Goal: Use online tool/utility: Utilize a website feature to perform a specific function

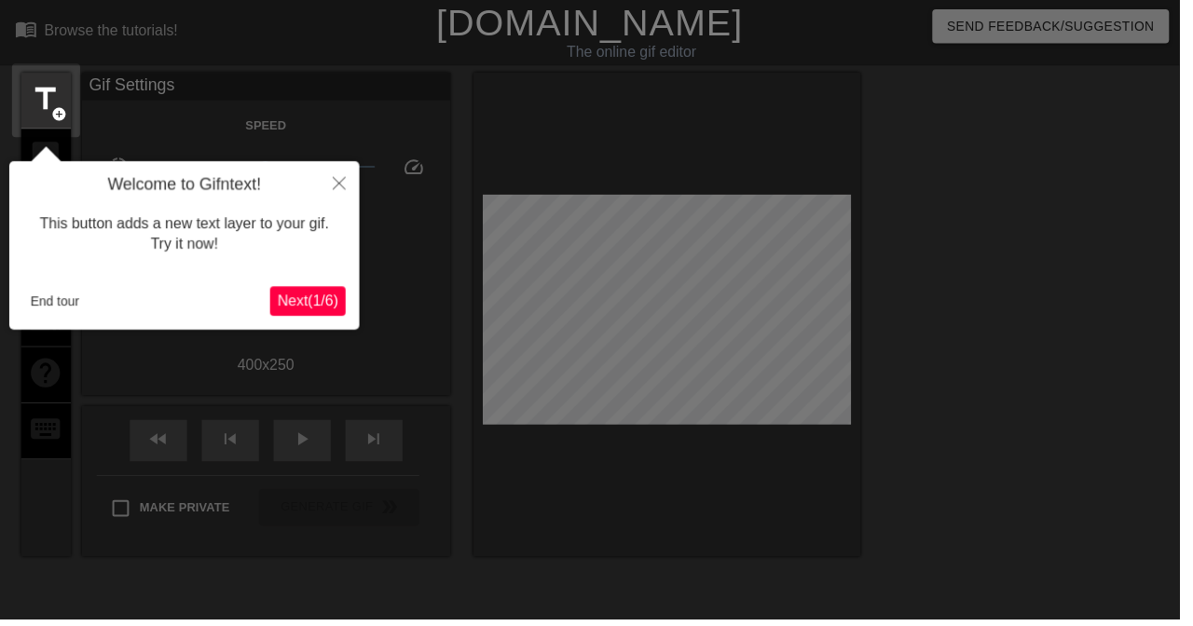
scroll to position [46, 0]
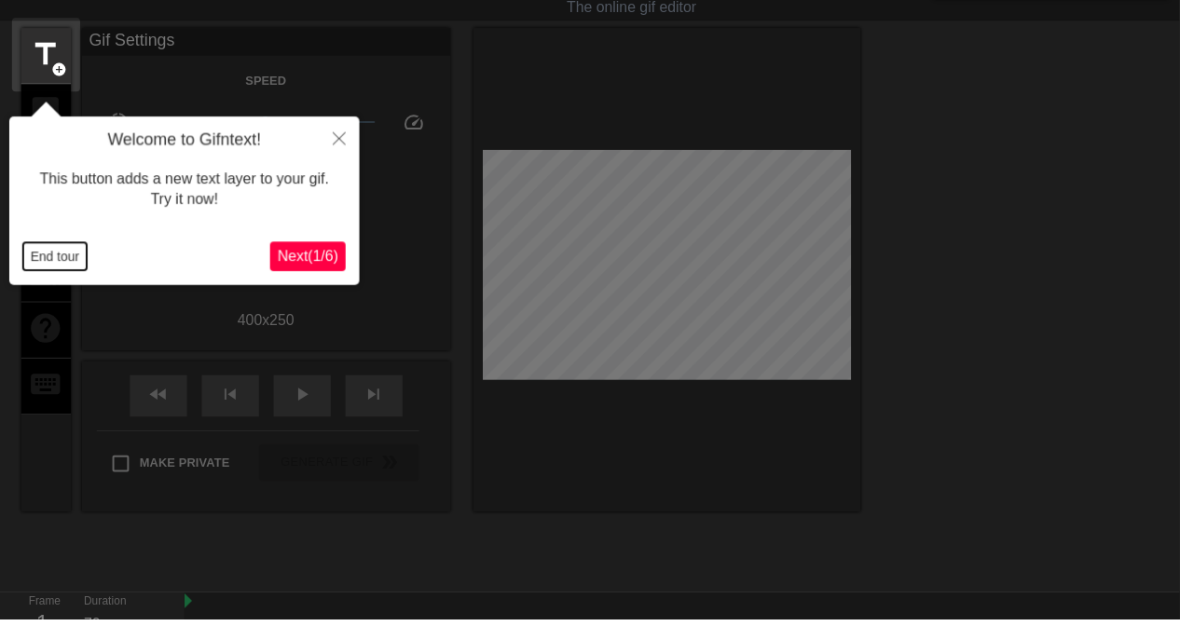
click at [62, 270] on button "End tour" at bounding box center [55, 259] width 64 height 28
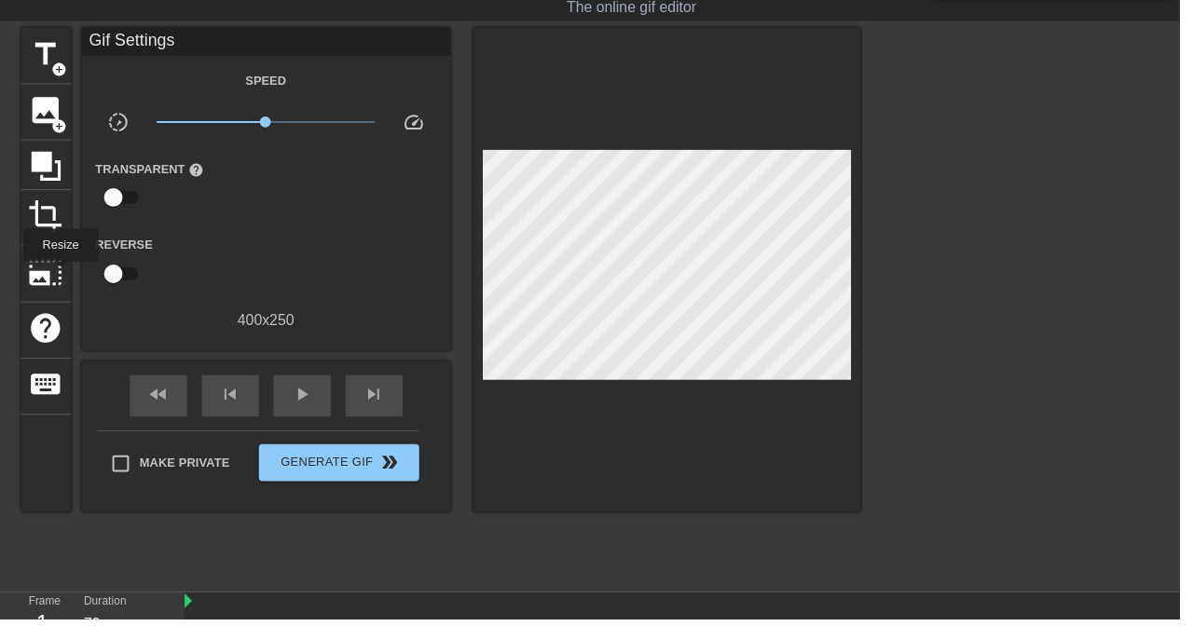
click at [48, 115] on span "image" at bounding box center [46, 110] width 35 height 35
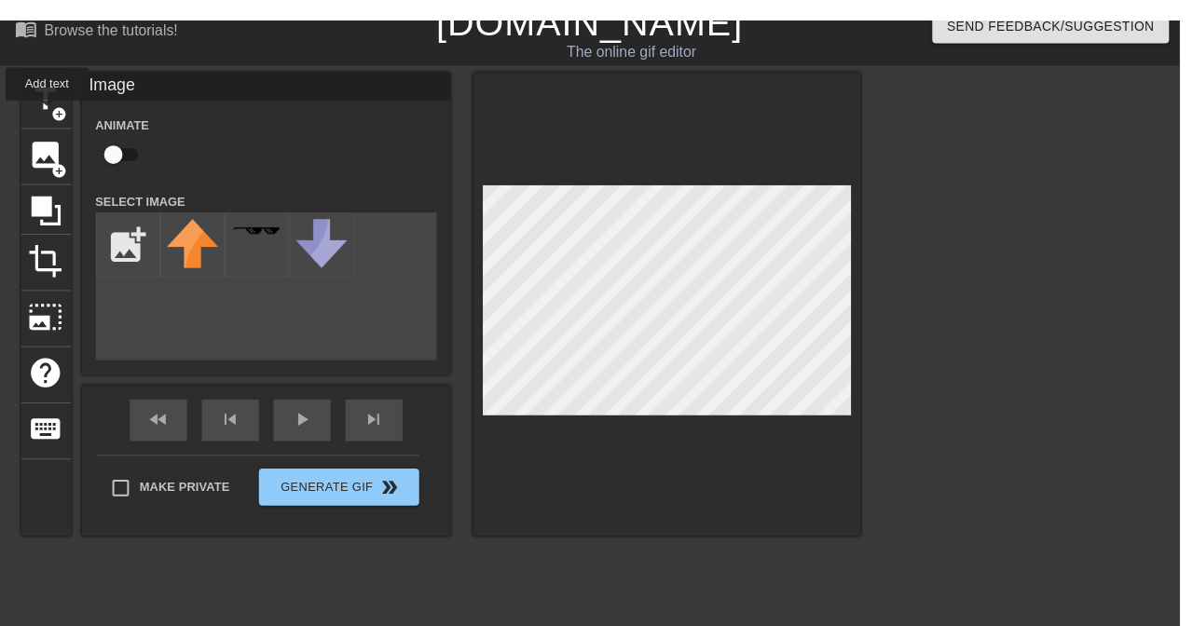
click at [119, 153] on input "checkbox" at bounding box center [115, 134] width 106 height 35
checkbox input "true"
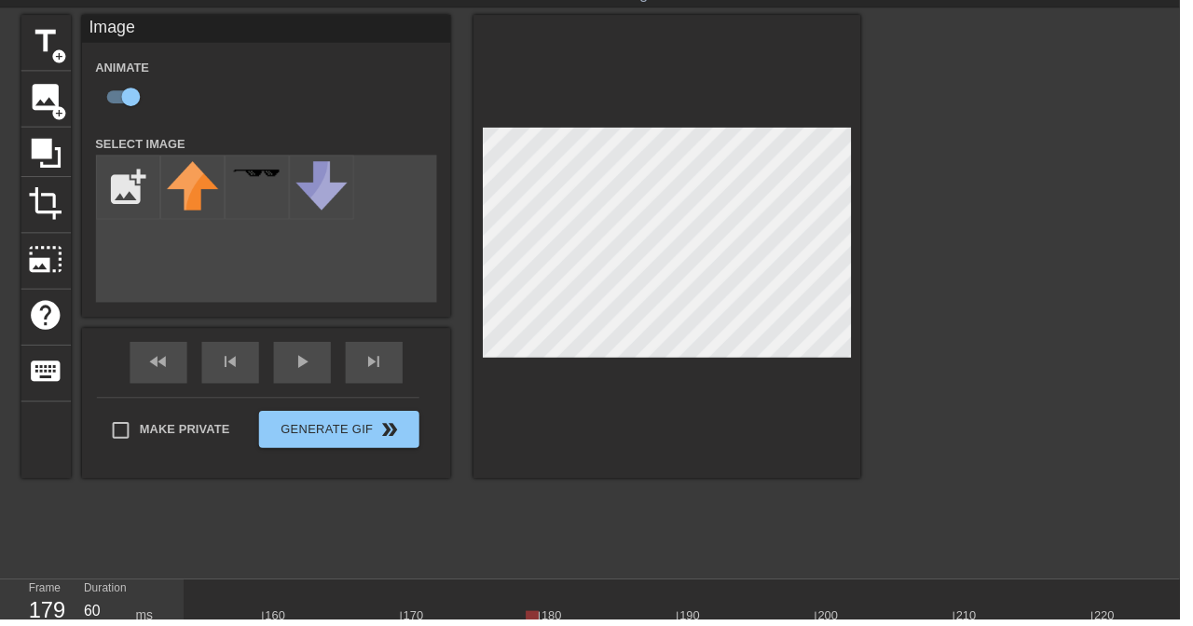
scroll to position [0, 2143]
type input "60"
click at [123, 185] on input "file" at bounding box center [129, 188] width 63 height 63
type input "C:\fakepath\1000114591(1).png"
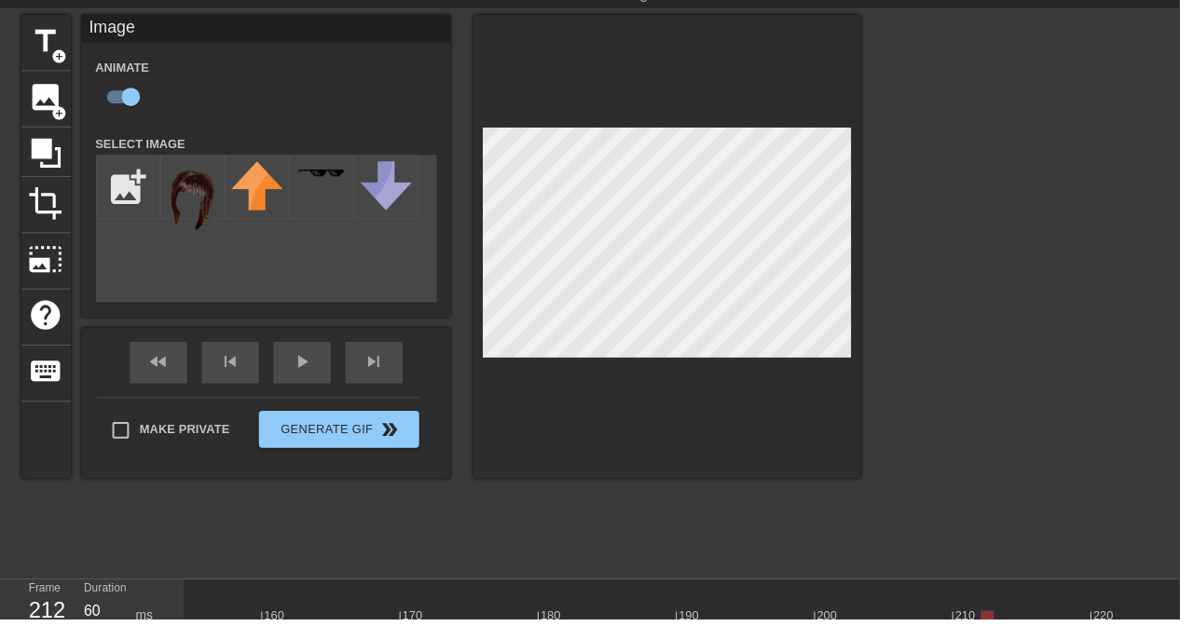
click at [198, 188] on img at bounding box center [195, 199] width 52 height 72
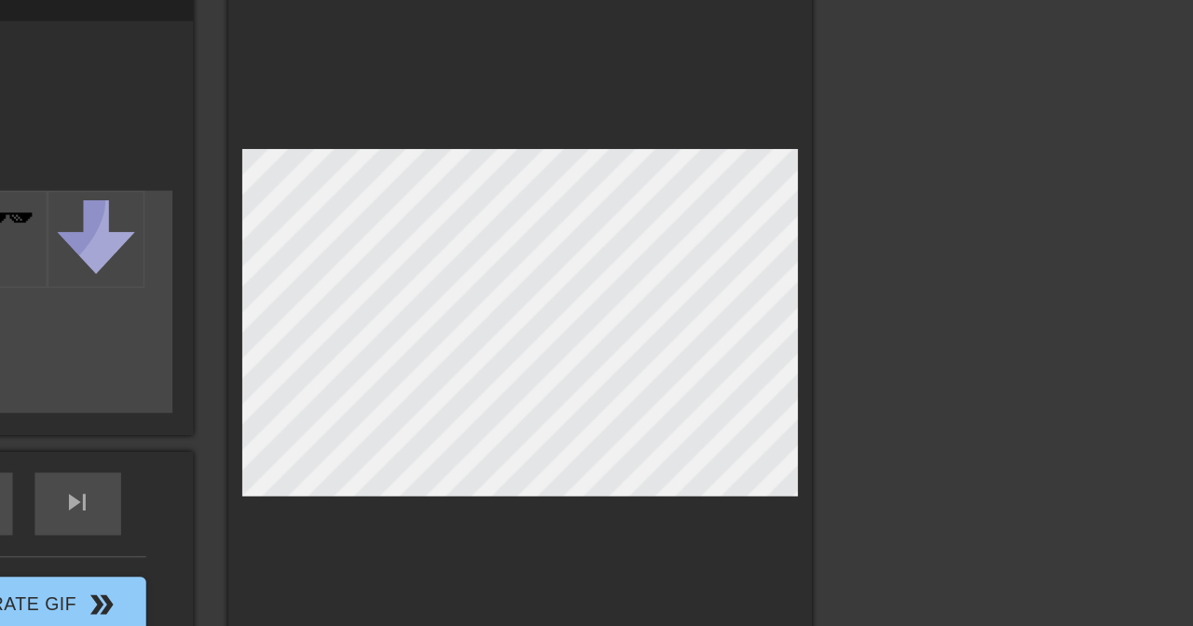
scroll to position [0, 0]
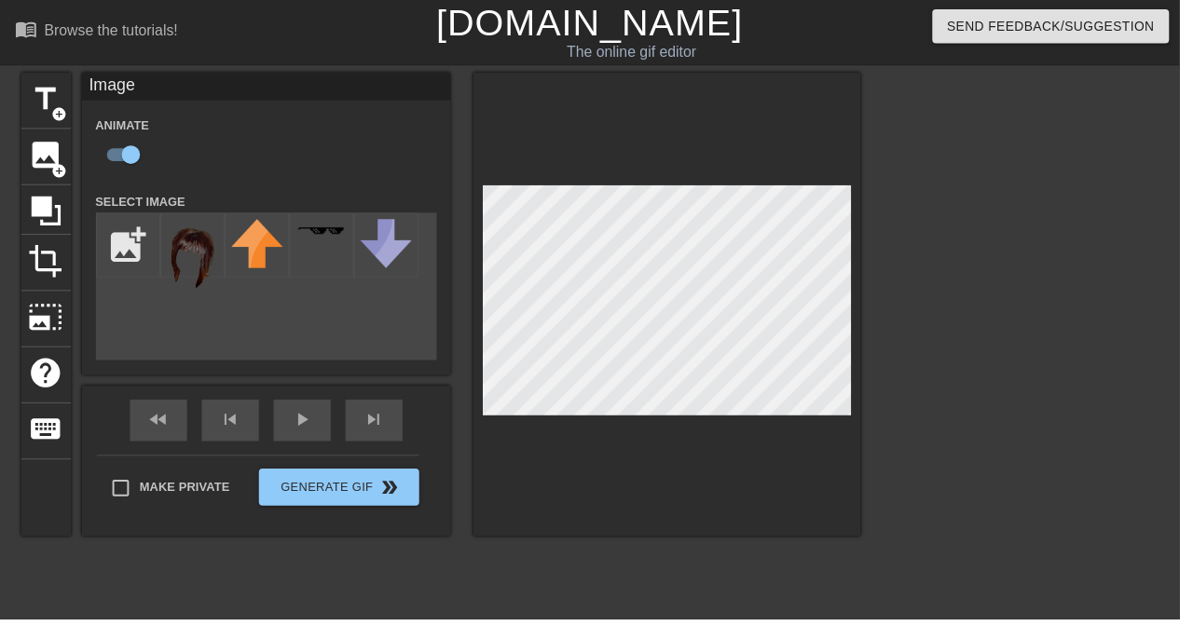
click at [308, 435] on span "play_arrow" at bounding box center [305, 424] width 22 height 22
click at [333, 412] on div "fast_rewind skip_previous pause skip_next" at bounding box center [269, 425] width 304 height 70
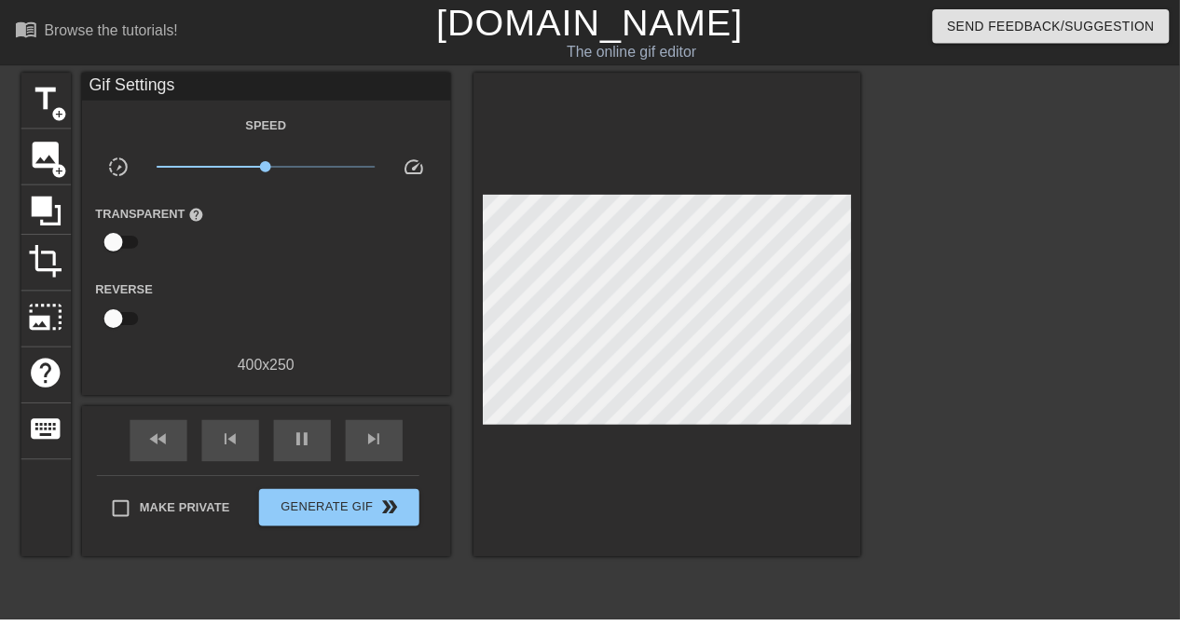
click at [317, 438] on span "pause" at bounding box center [305, 444] width 22 height 22
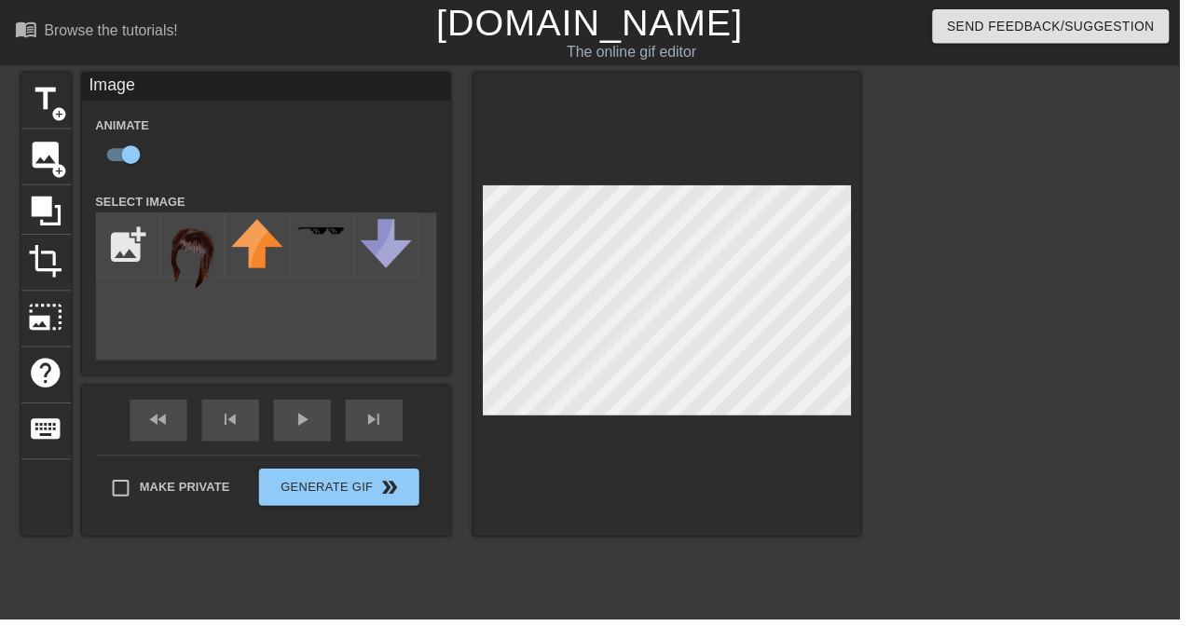
scroll to position [2, 0]
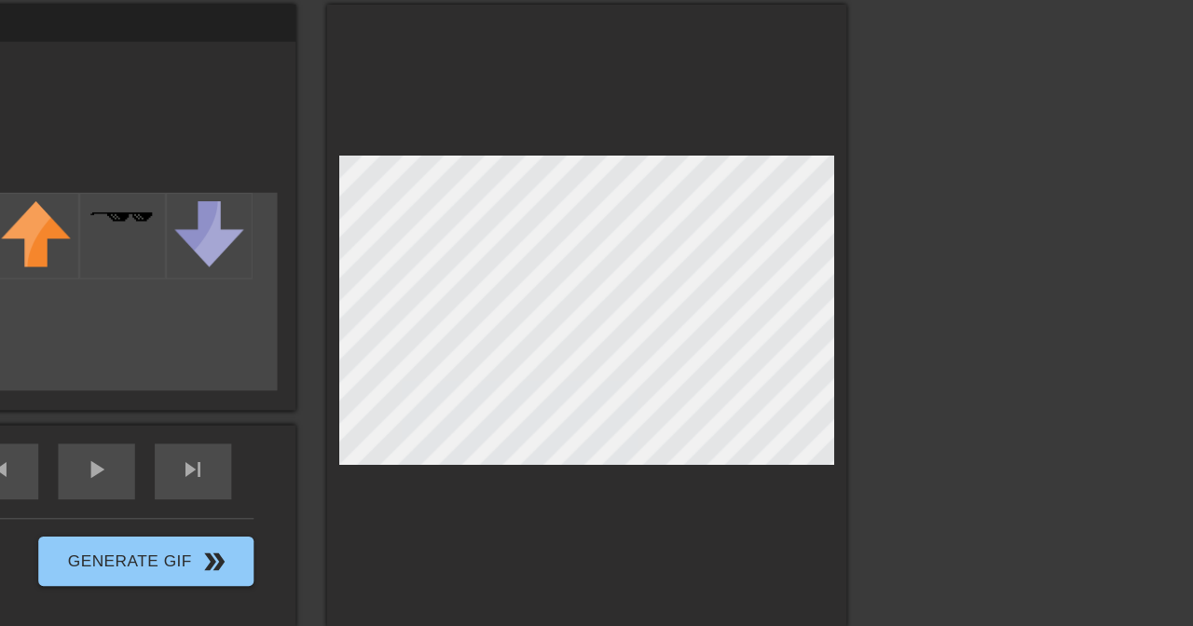
click at [317, 411] on span "play_arrow" at bounding box center [305, 422] width 22 height 22
click at [367, 411] on div "fast_rewind skip_previous pause skip_next" at bounding box center [269, 424] width 304 height 70
click at [335, 403] on div "pause" at bounding box center [306, 424] width 58 height 42
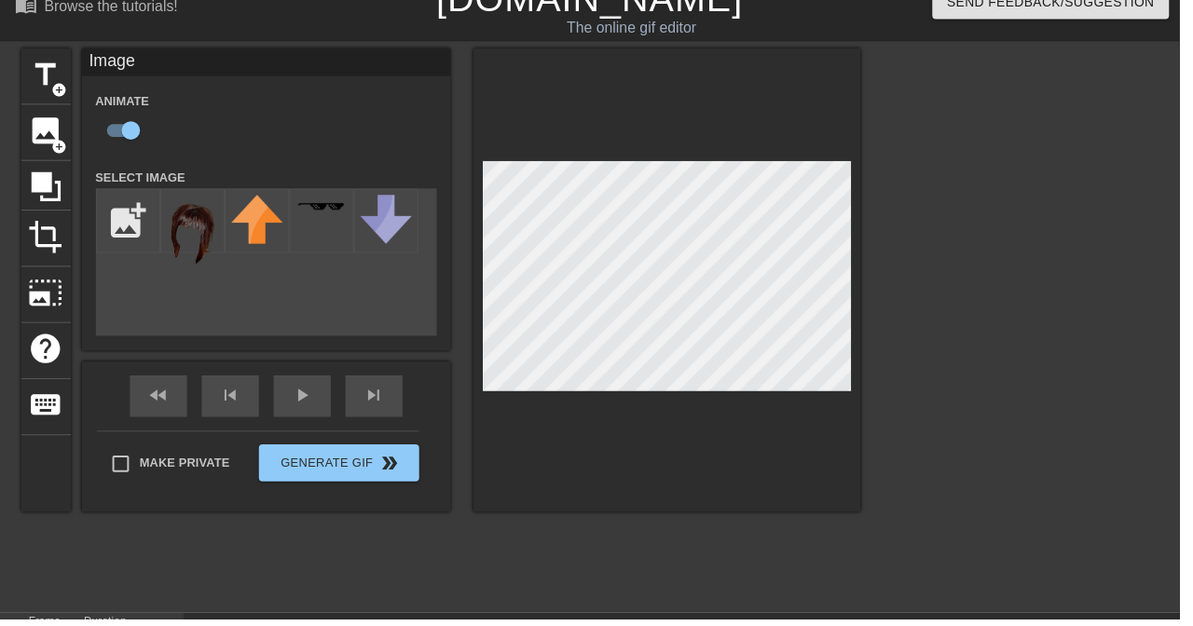
scroll to position [59, 0]
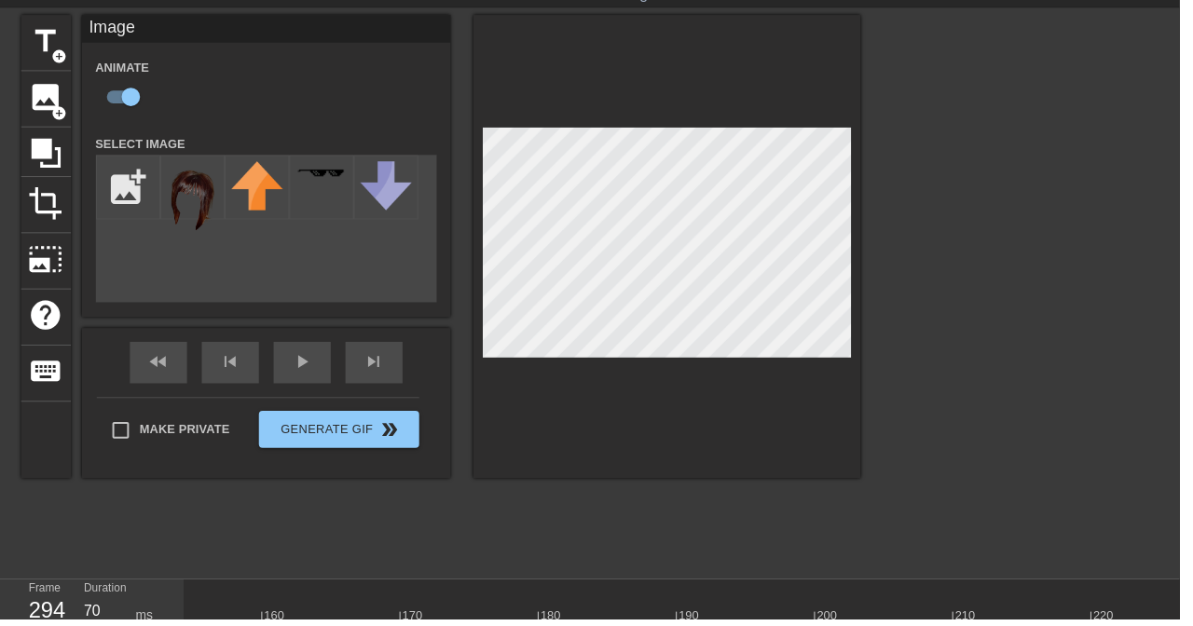
click at [1044, 620] on div at bounding box center [908, 629] width 5731 height 23
click at [314, 377] on span "play_arrow" at bounding box center [305, 365] width 22 height 22
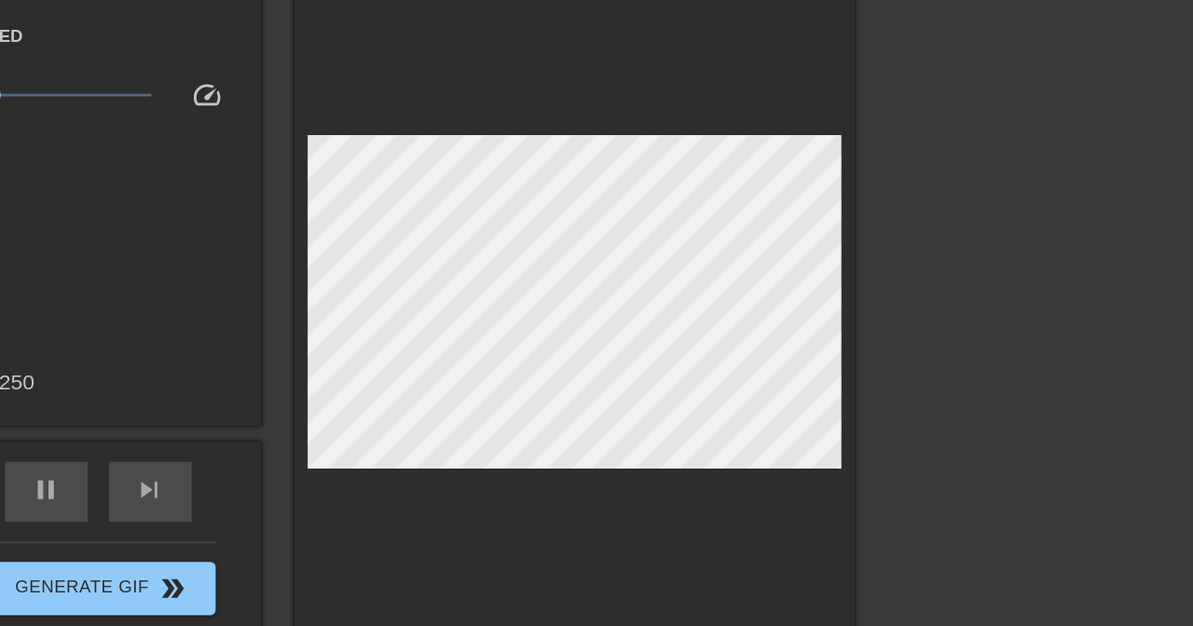
scroll to position [37, 0]
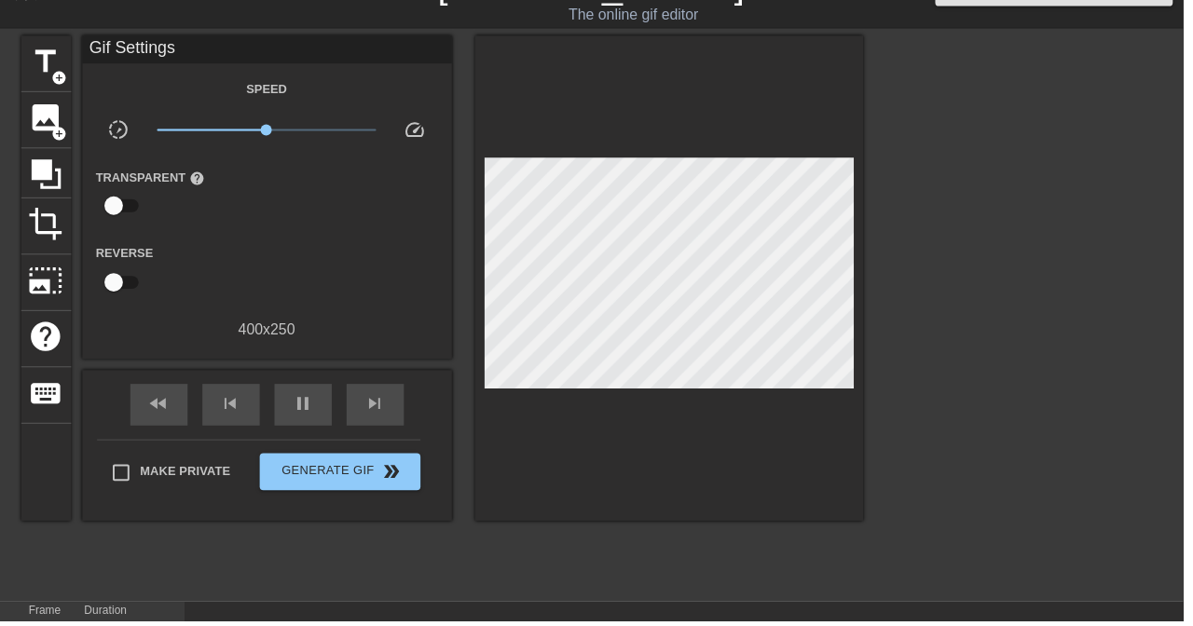
click at [317, 399] on span "pause" at bounding box center [305, 407] width 22 height 22
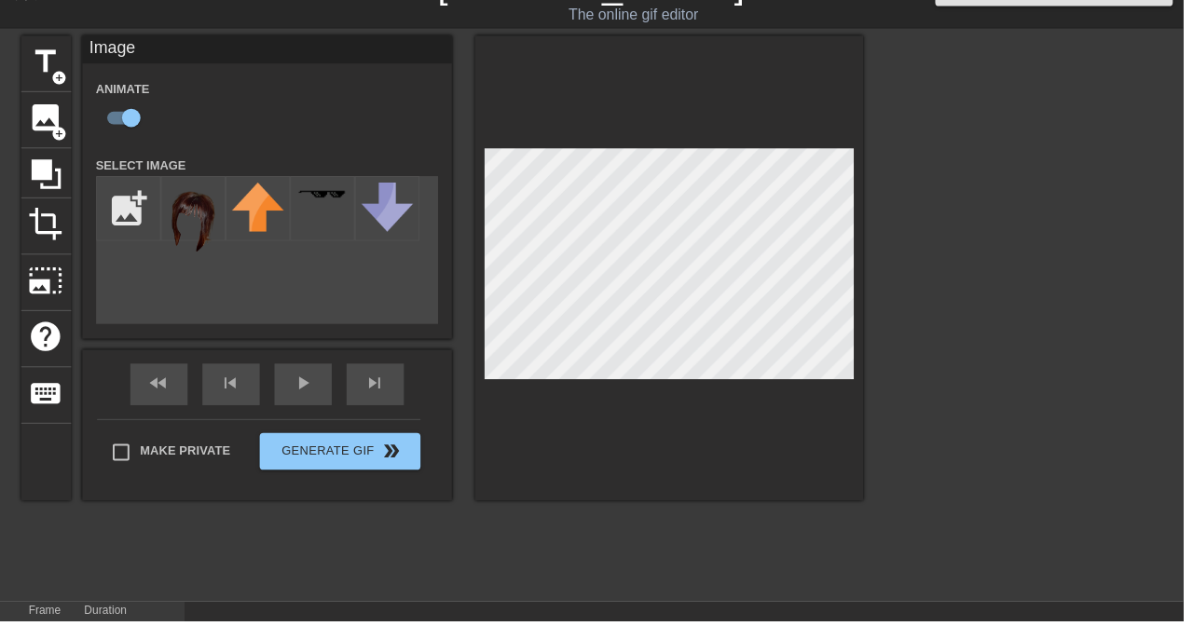
scroll to position [59, 0]
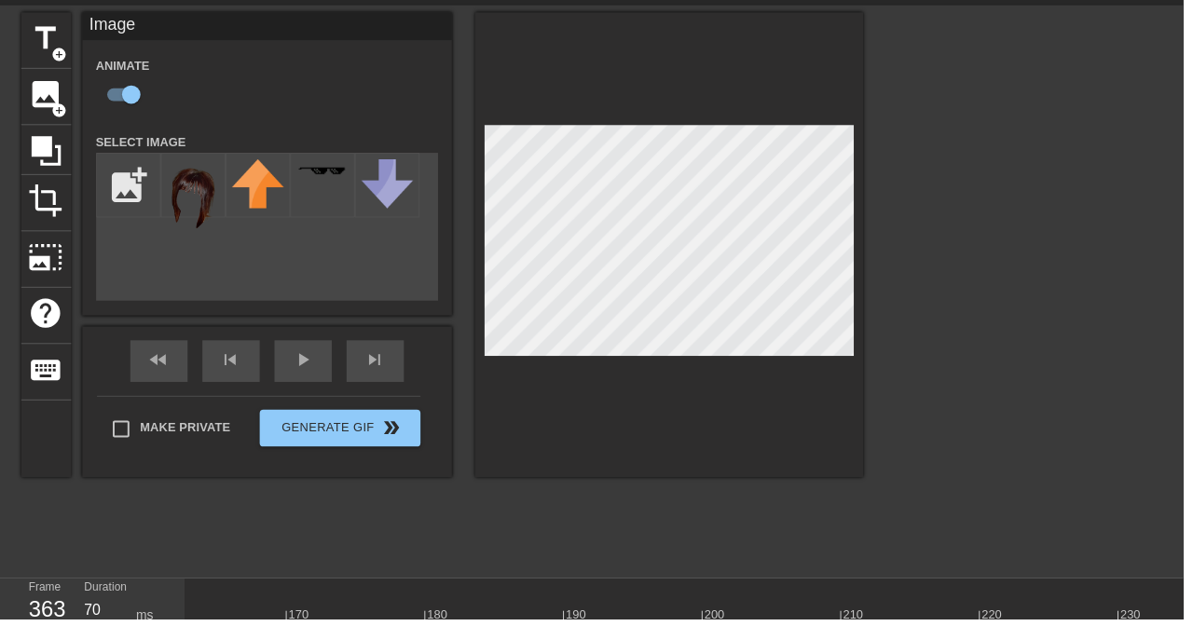
click at [919, 620] on div at bounding box center [791, 629] width 5731 height 23
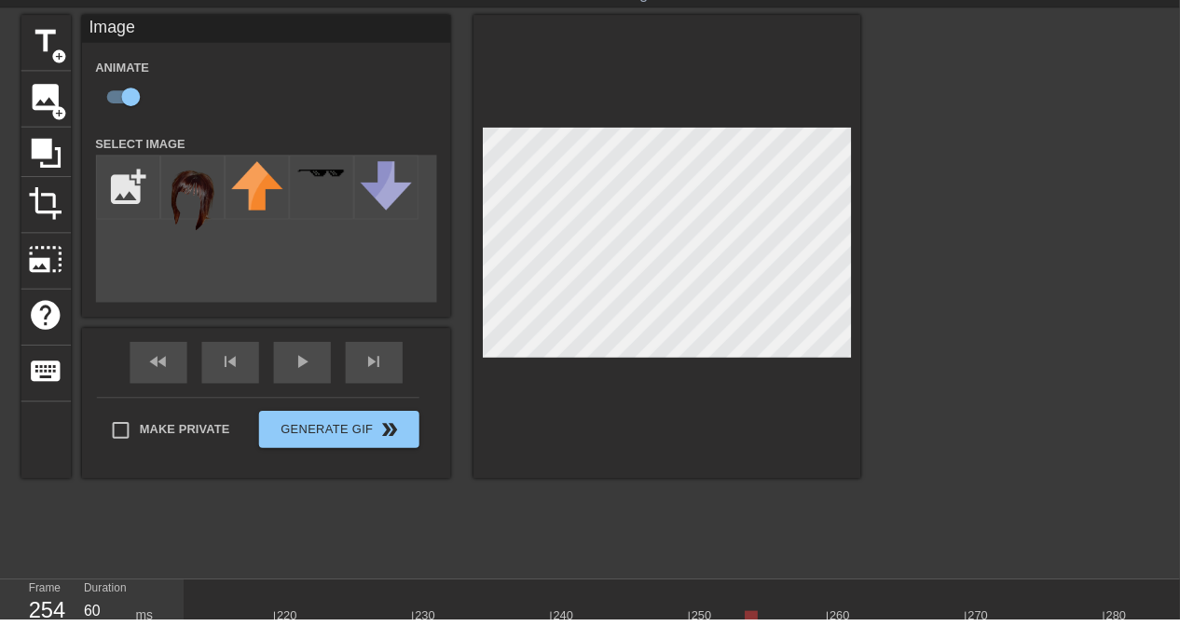
click at [305, 377] on span "play_arrow" at bounding box center [305, 365] width 22 height 22
click at [316, 377] on span "pause" at bounding box center [305, 365] width 22 height 22
click at [300, 377] on span "play_arrow" at bounding box center [305, 365] width 22 height 22
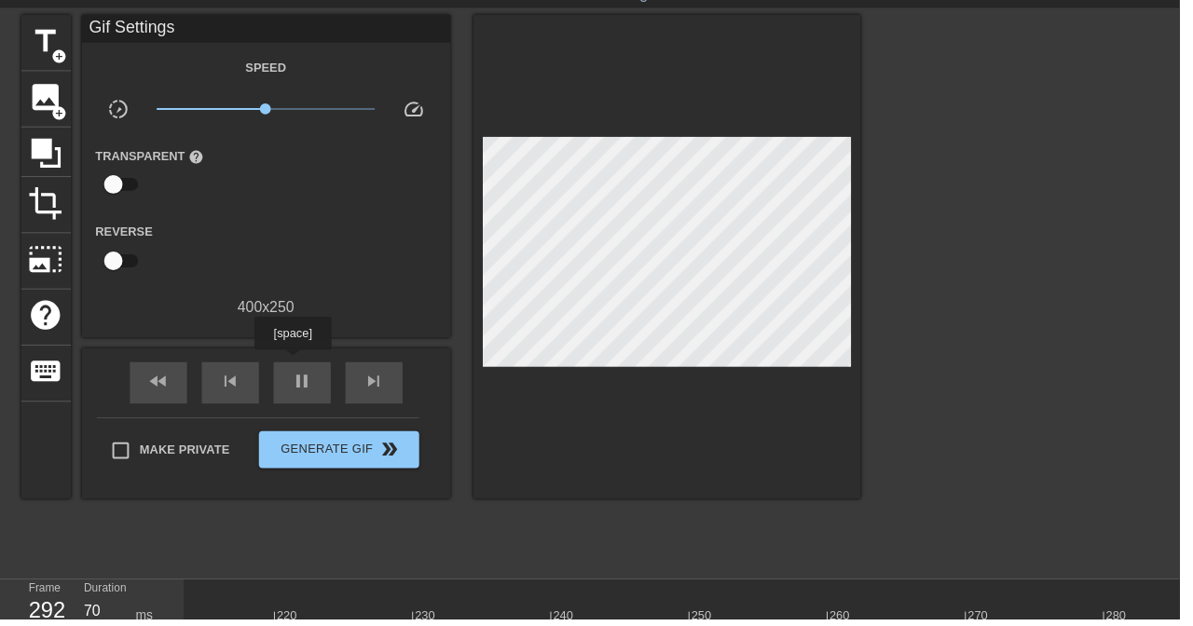
click at [300, 378] on span "pause" at bounding box center [305, 386] width 22 height 22
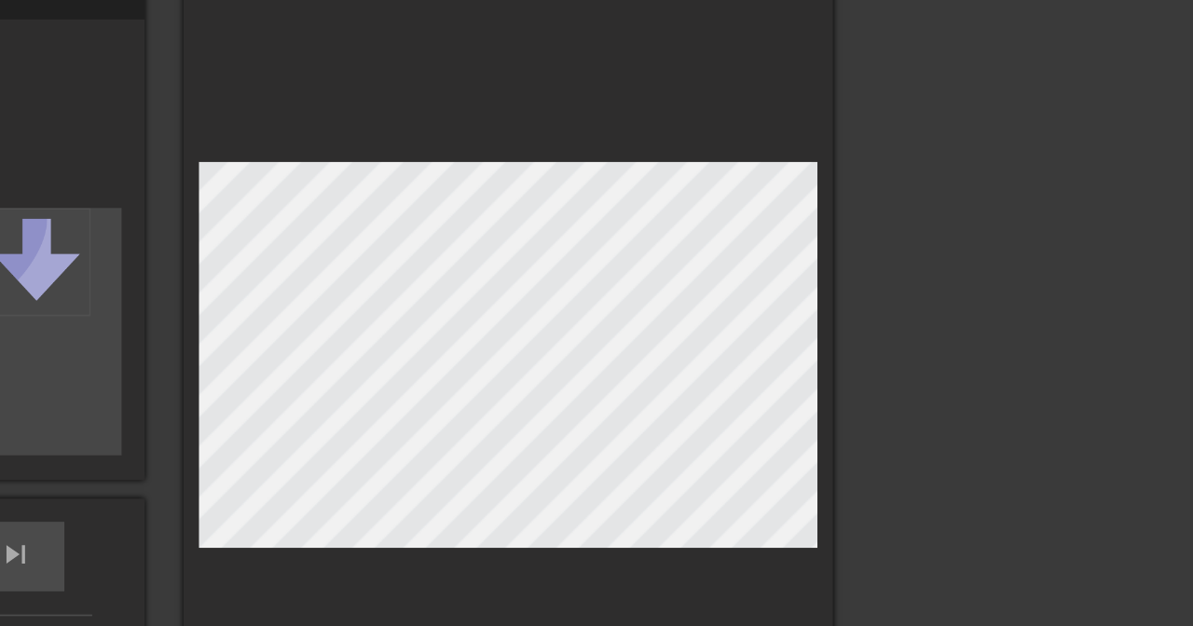
scroll to position [0, 0]
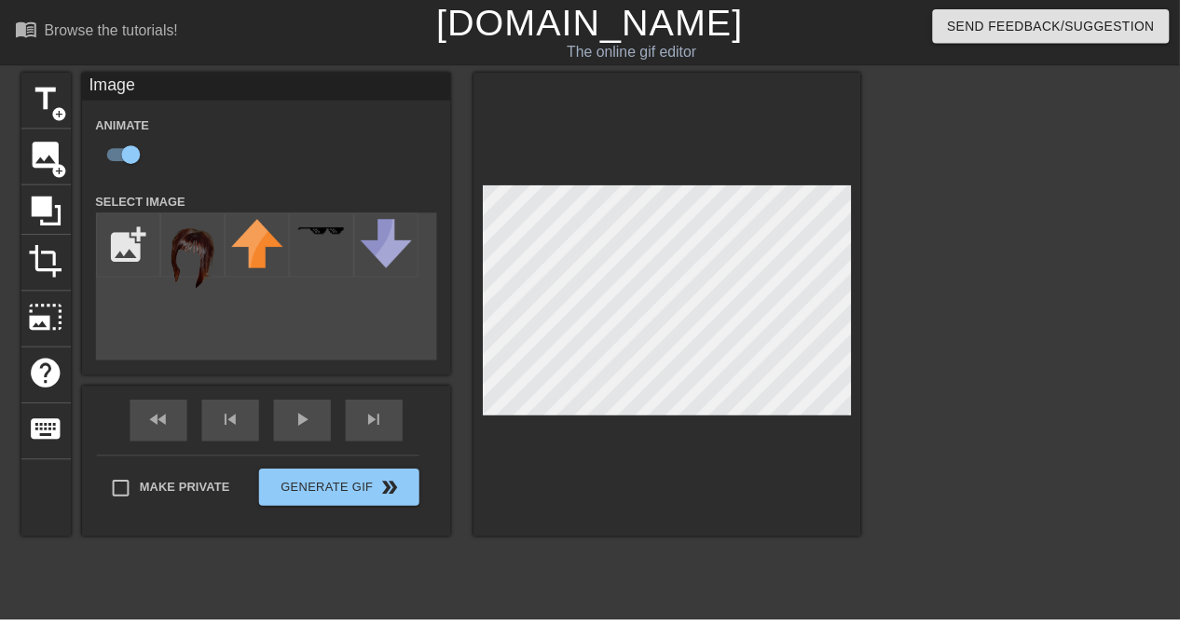
click at [297, 435] on span "play_arrow" at bounding box center [305, 424] width 22 height 22
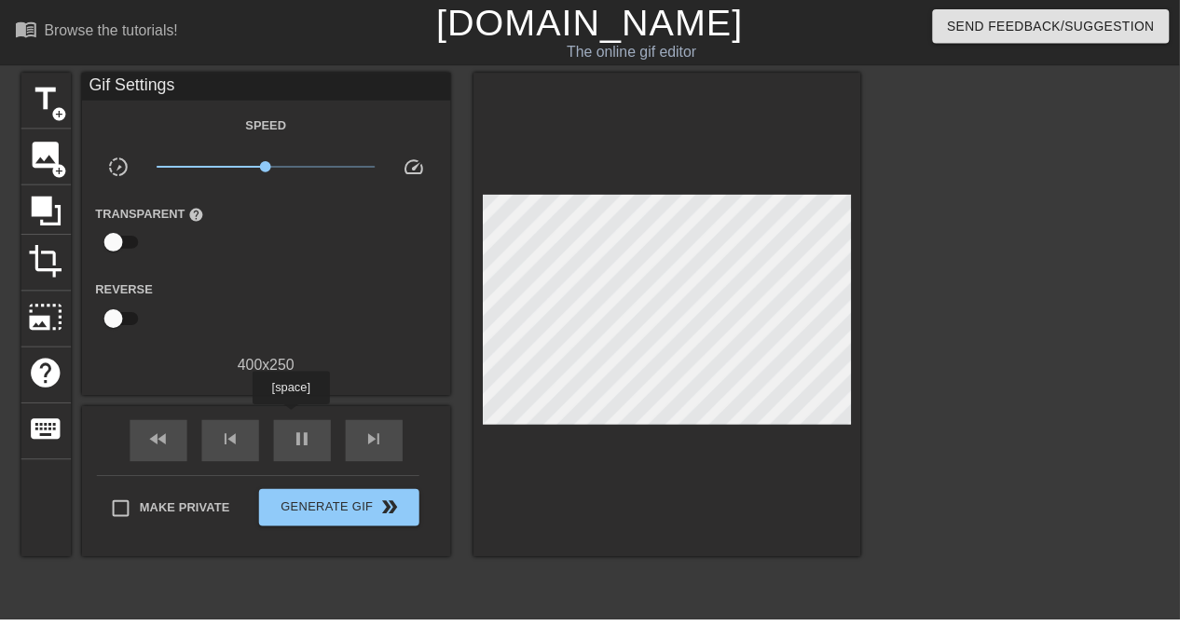
click at [297, 438] on span "pause" at bounding box center [305, 444] width 22 height 22
click at [297, 438] on span "play_arrow" at bounding box center [305, 444] width 22 height 22
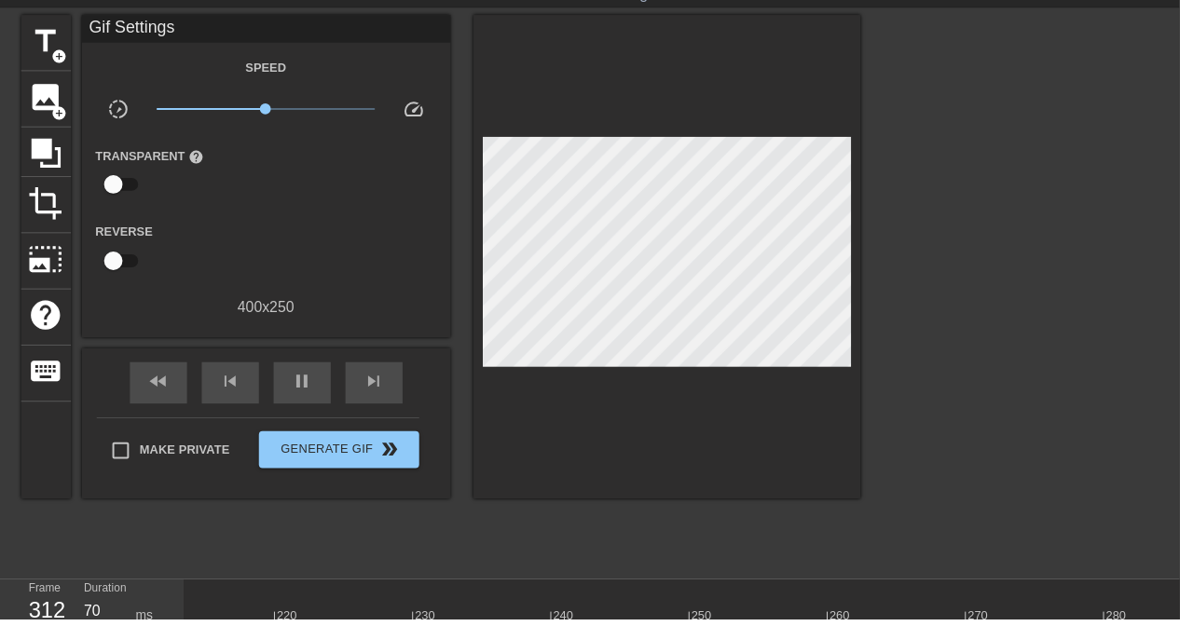
click at [899, 612] on div at bounding box center [900, 616] width 14 height 23
click at [317, 397] on span "play_arrow" at bounding box center [305, 386] width 22 height 22
click at [317, 378] on span "pause" at bounding box center [305, 386] width 22 height 22
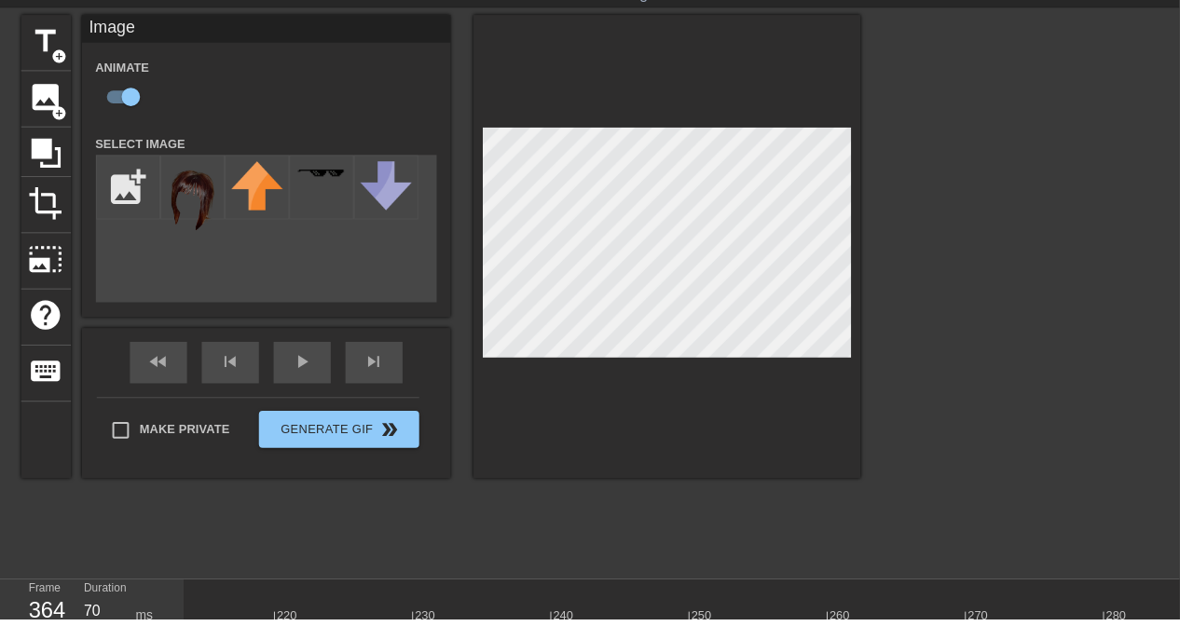
click at [959, 624] on div at bounding box center [81, 629] width 5731 height 23
click at [393, 623] on div at bounding box center [278, 629] width 5731 height 23
click at [380, 625] on div at bounding box center [278, 629] width 5731 height 23
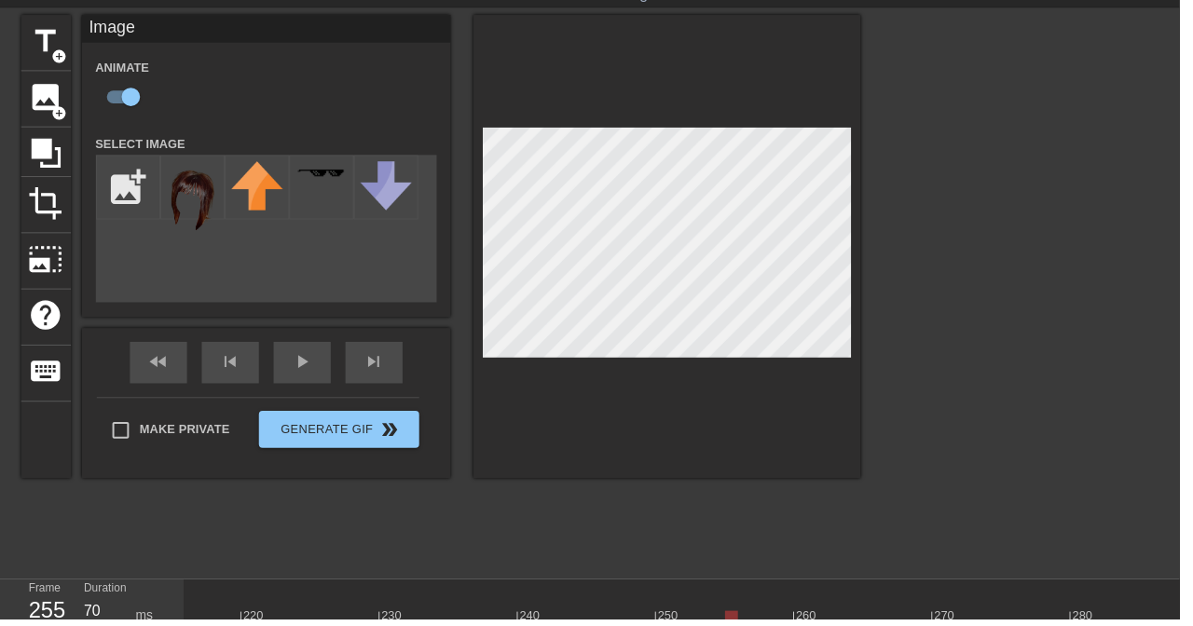
click at [783, 622] on div at bounding box center [48, 629] width 5731 height 23
click at [835, 623] on div at bounding box center [48, 629] width 5731 height 23
click at [684, 610] on div at bounding box center [679, 616] width 14 height 23
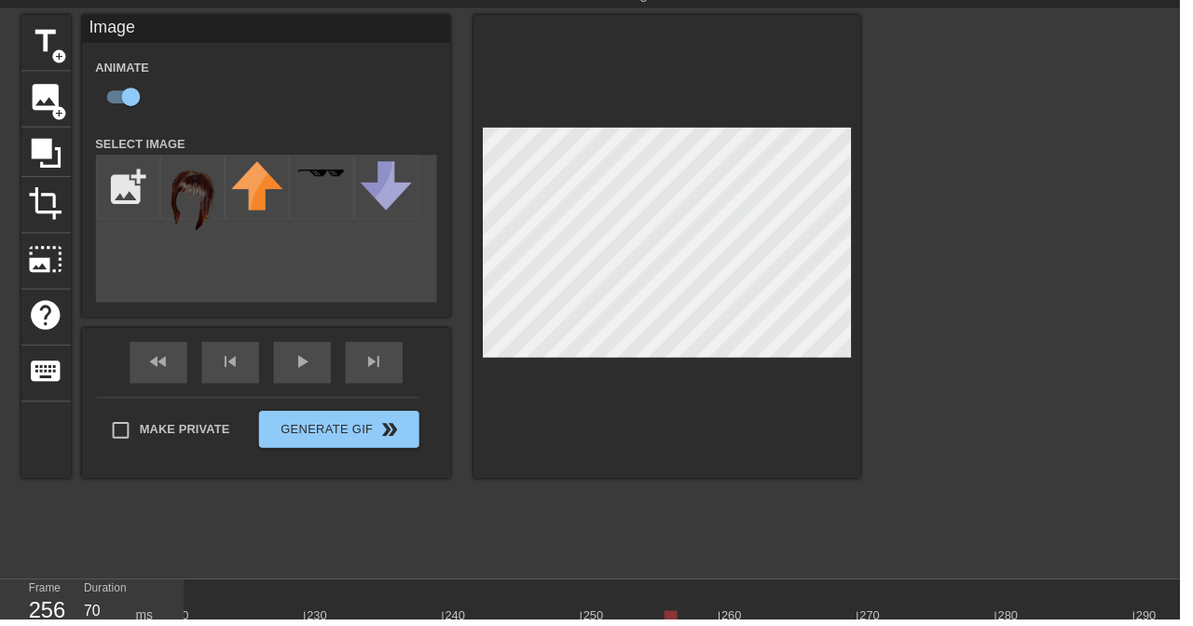
click at [317, 377] on span "play_arrow" at bounding box center [305, 365] width 22 height 22
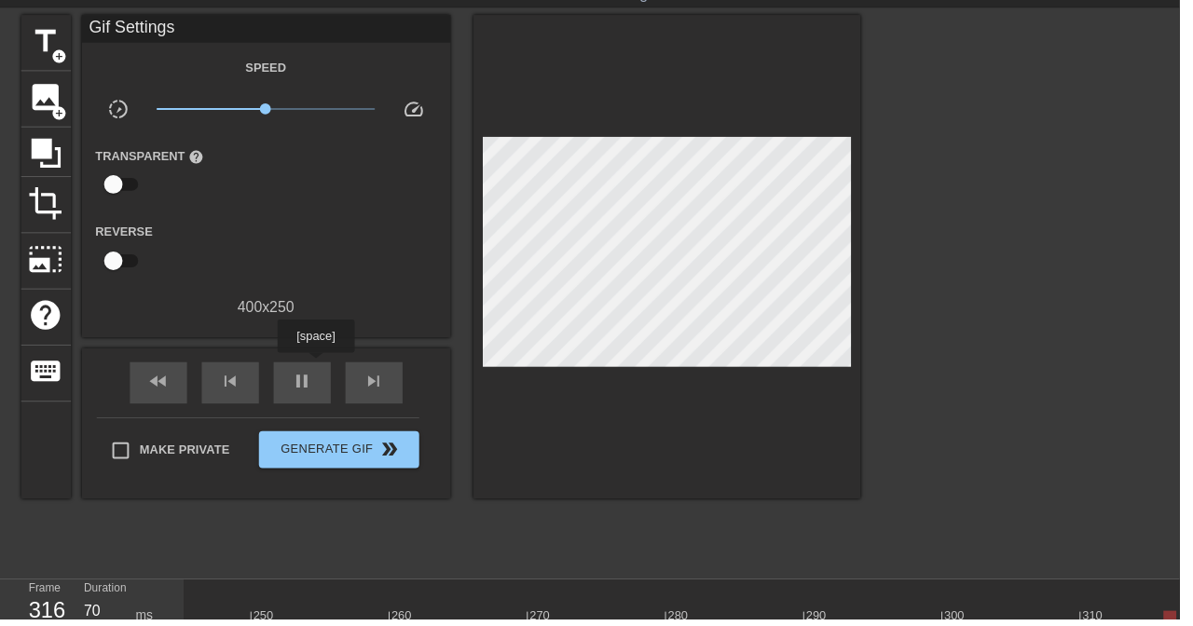
scroll to position [0, 3421]
click at [335, 383] on div "play_arrow" at bounding box center [306, 387] width 58 height 42
click at [317, 378] on span "play_arrow" at bounding box center [305, 386] width 22 height 22
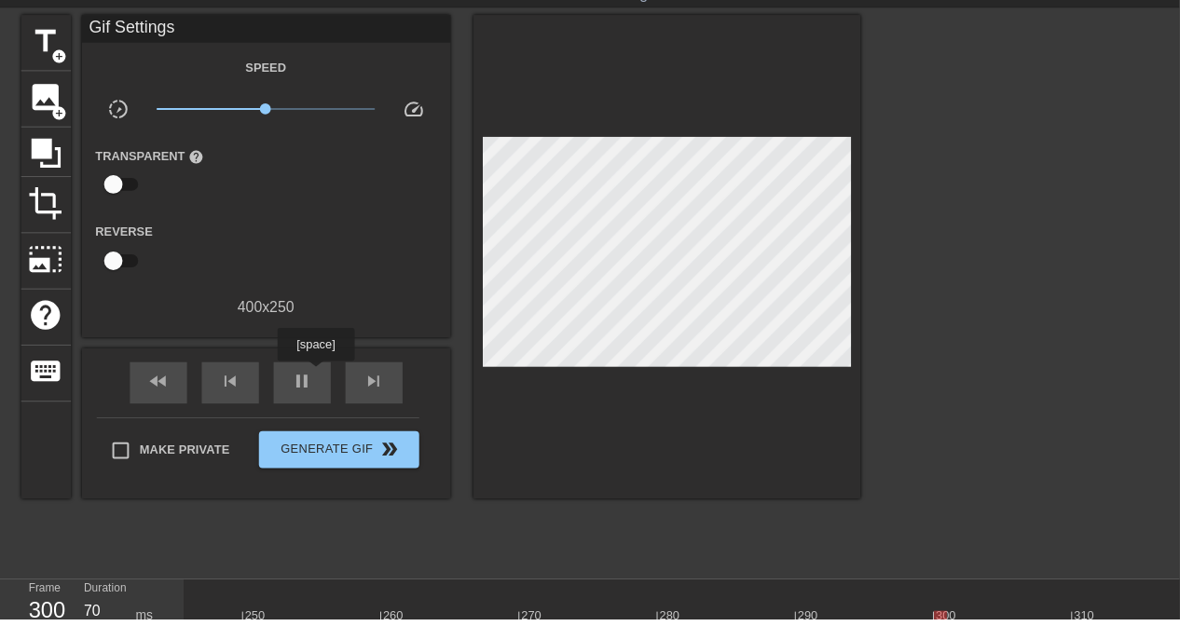
click at [317, 378] on span "play_arrow" at bounding box center [305, 386] width 22 height 22
click at [308, 378] on span "pause" at bounding box center [305, 386] width 22 height 22
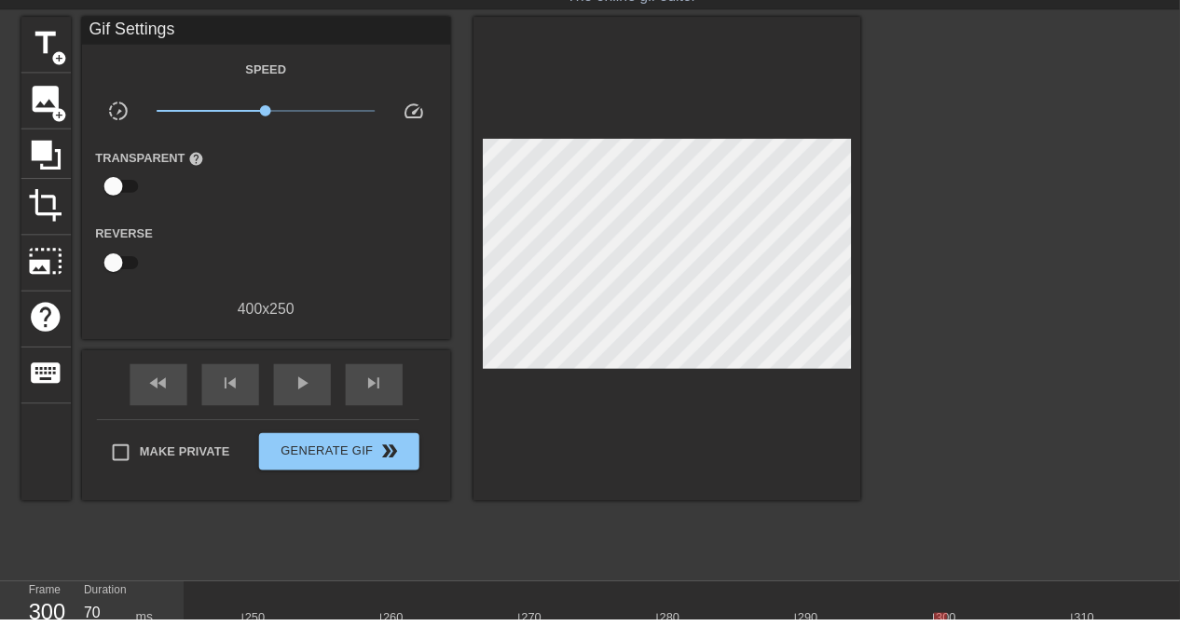
click at [317, 389] on span "play_arrow" at bounding box center [305, 388] width 22 height 22
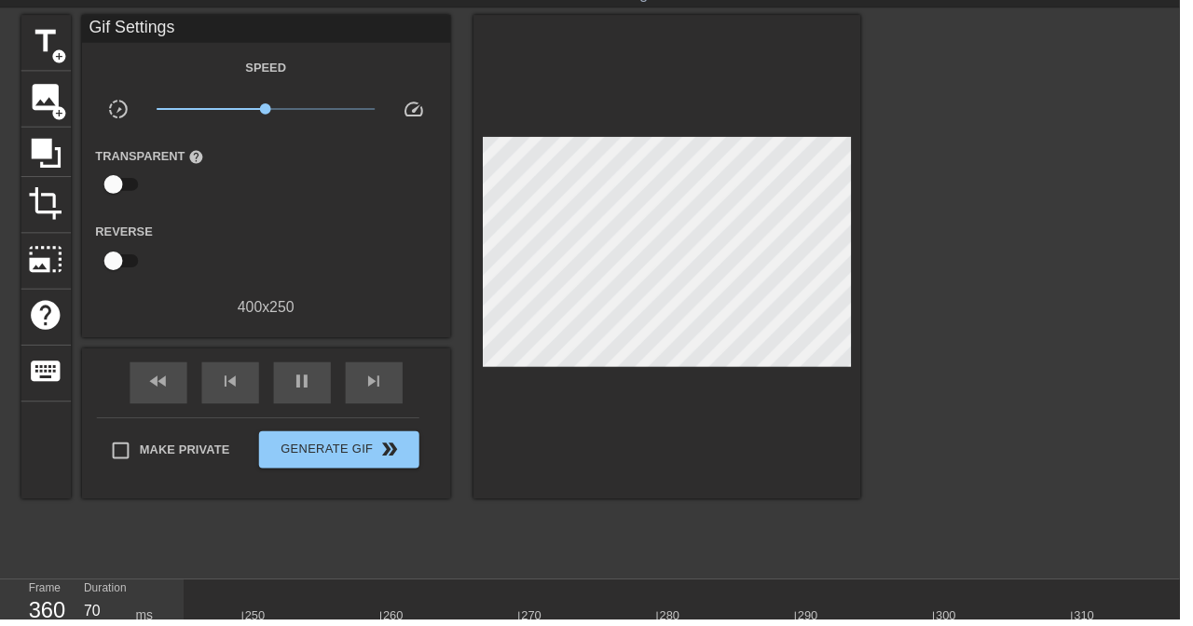
click at [876, 613] on div at bounding box center [882, 616] width 14 height 23
click at [312, 386] on span "play_arrow" at bounding box center [305, 386] width 22 height 22
click at [312, 378] on span "play_arrow" at bounding box center [305, 386] width 22 height 22
click at [317, 378] on span "pause" at bounding box center [305, 386] width 22 height 22
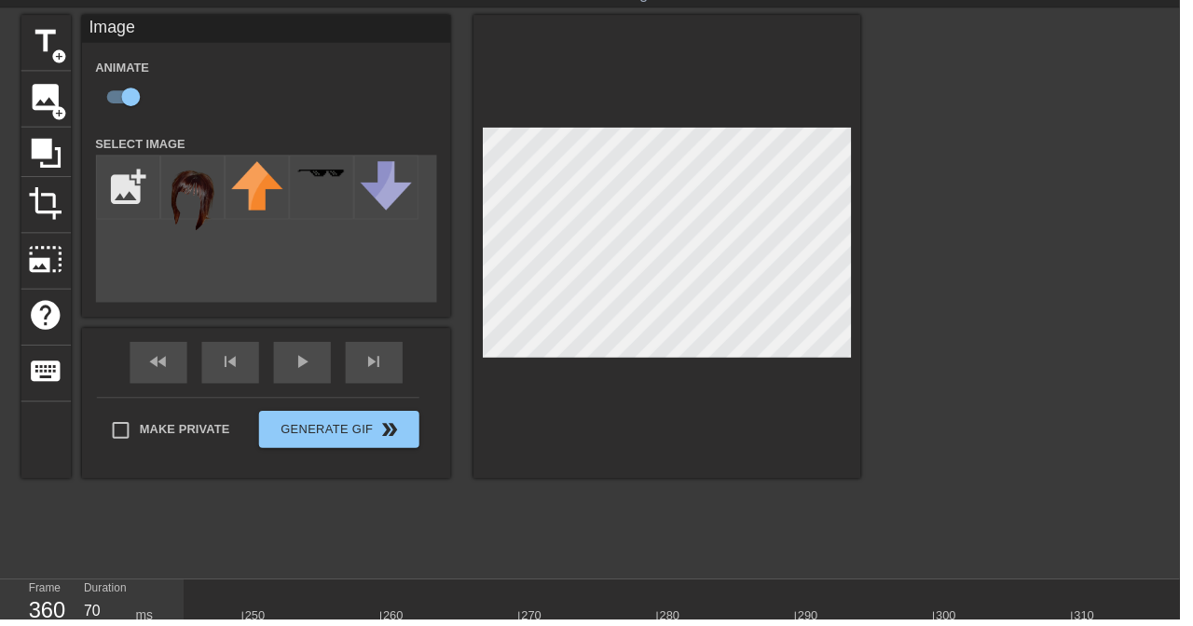
click at [317, 377] on span "play_arrow" at bounding box center [305, 365] width 22 height 22
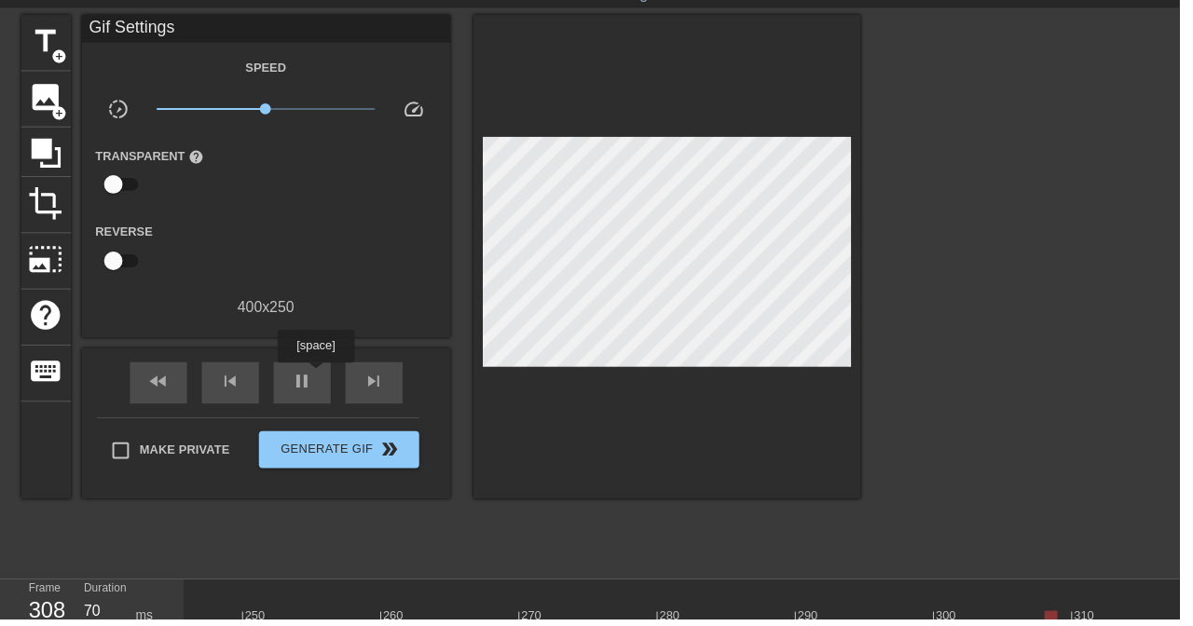
click at [300, 380] on span "pause" at bounding box center [305, 386] width 22 height 22
click at [335, 408] on div "play_arrow" at bounding box center [306, 387] width 58 height 42
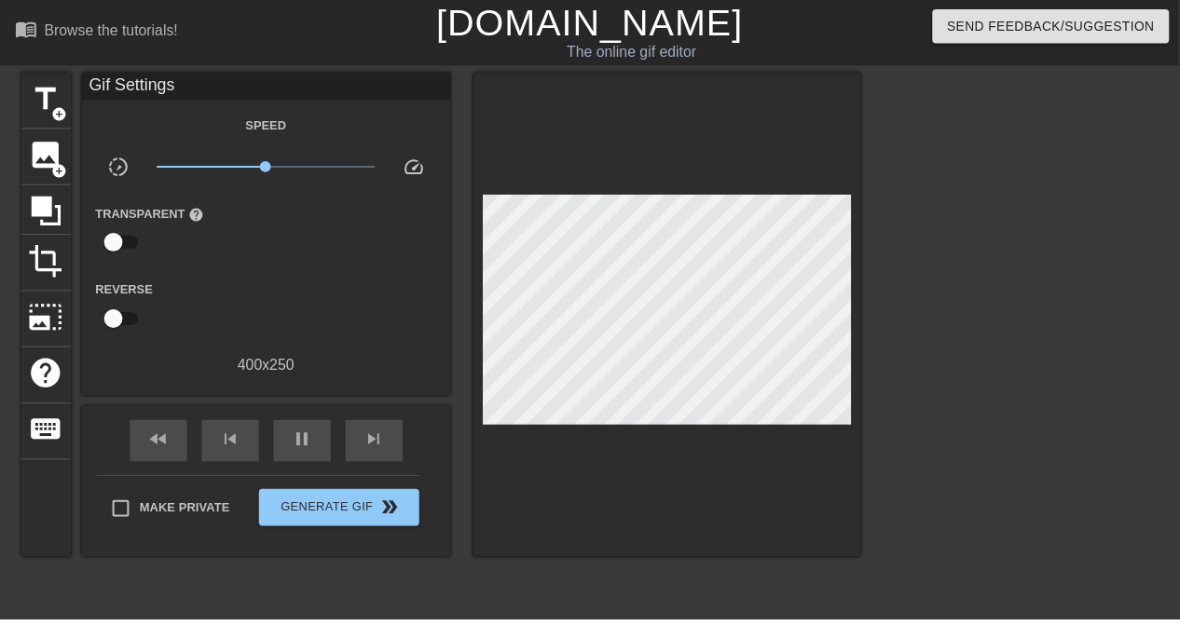
type input "60"
